Goal: Task Accomplishment & Management: Use online tool/utility

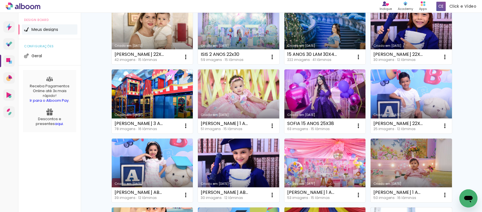
scroll to position [142, 0]
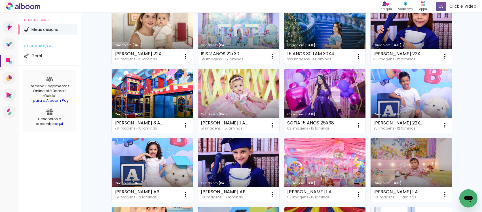
click at [328, 32] on link "Criado em [DATE]" at bounding box center [324, 32] width 81 height 64
